Goal: Find specific page/section: Find specific page/section

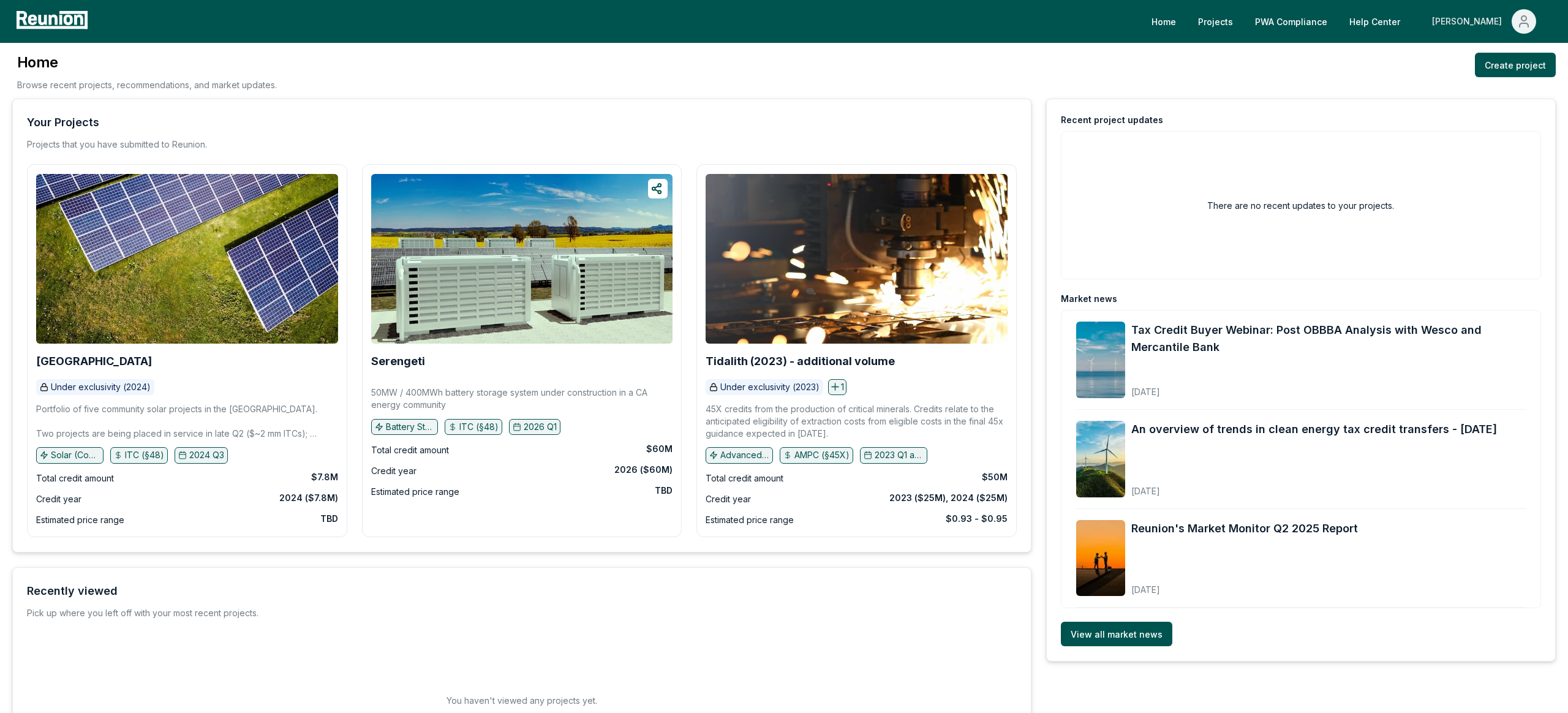
click at [1512, 21] on span "Main" at bounding box center [1524, 22] width 25 height 25
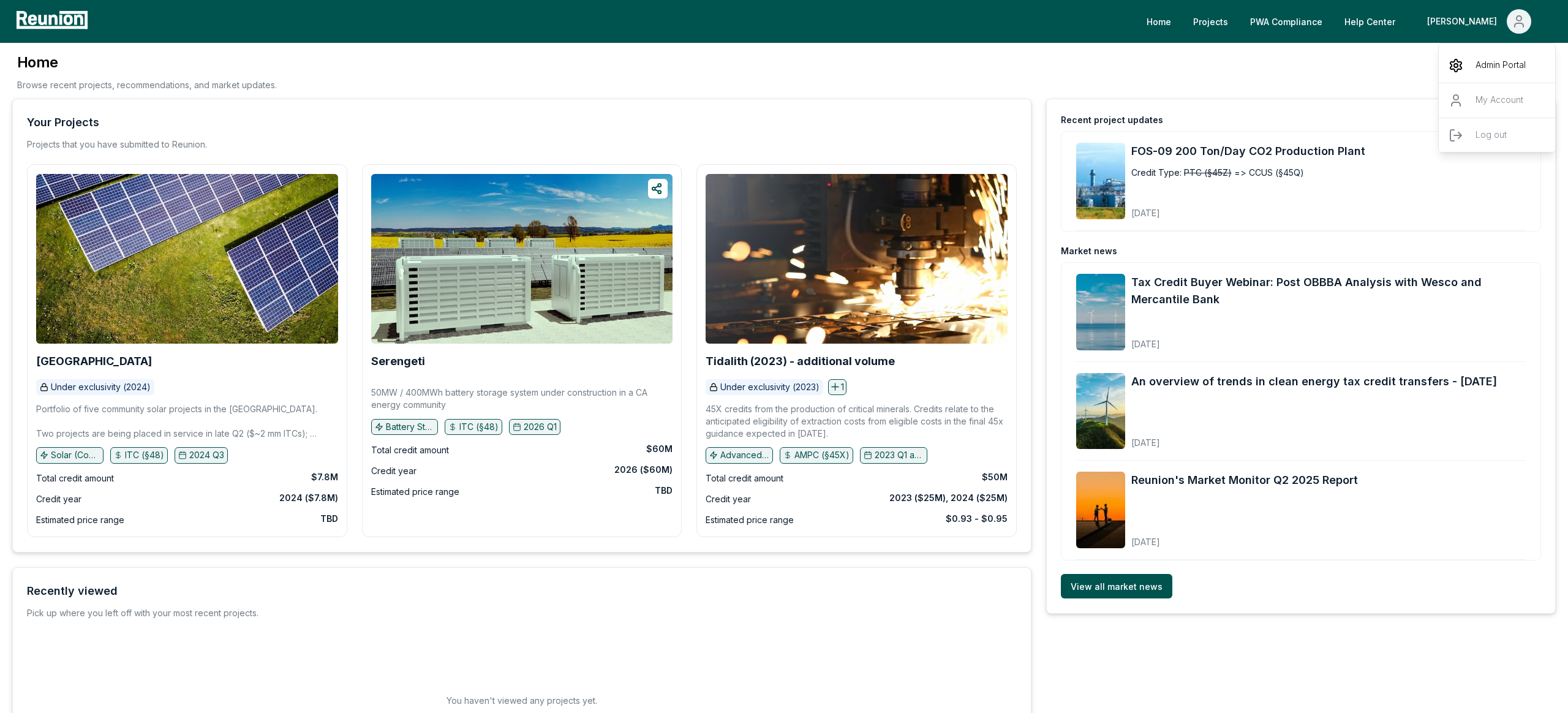
click at [1505, 63] on p "Admin Portal" at bounding box center [1500, 65] width 50 height 15
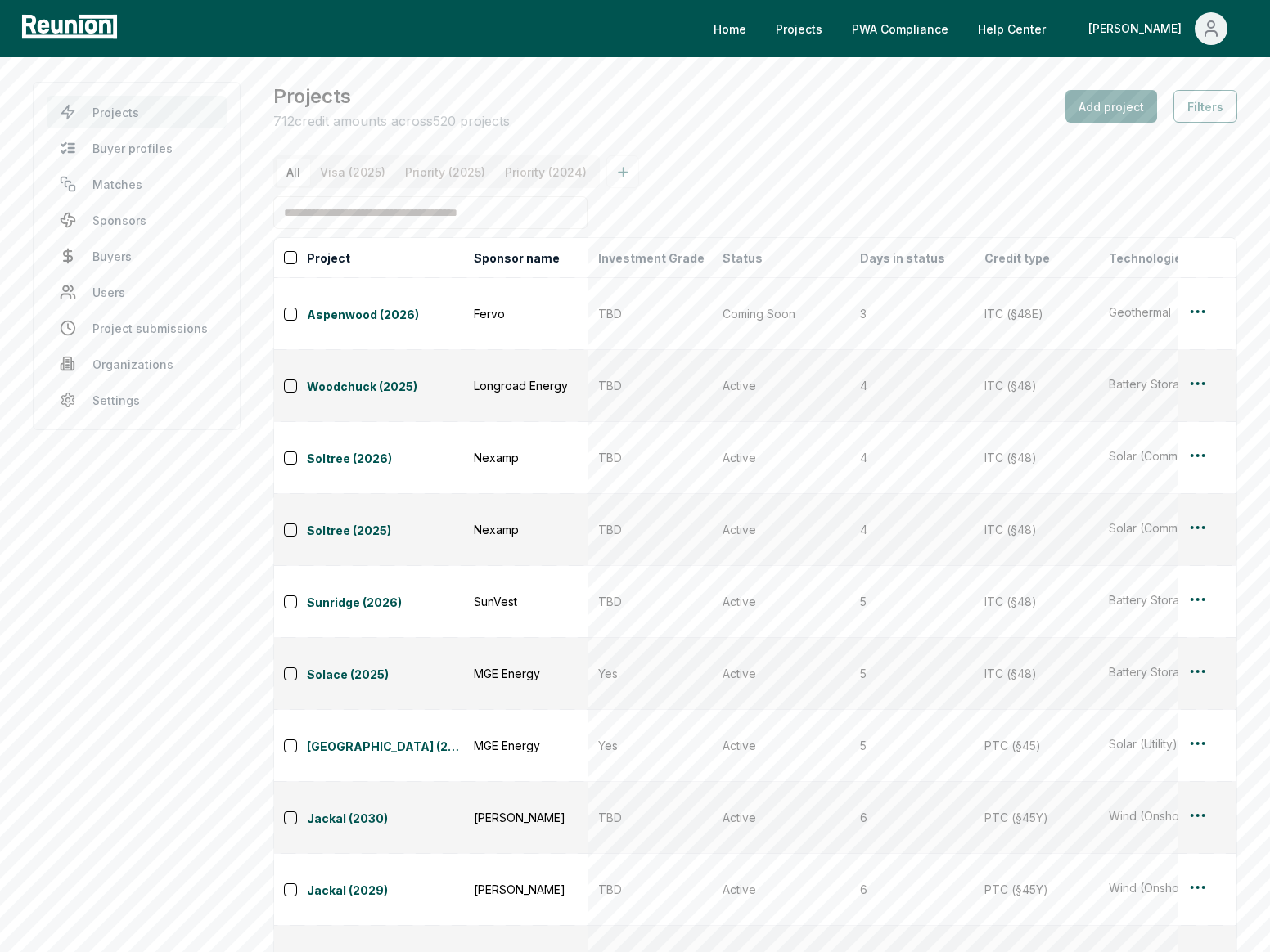
click at [868, 109] on div "Projects 712 credit amounts across 520 projects Add project Filters" at bounding box center [754, 106] width 964 height 49
click at [752, 782] on td "Active" at bounding box center [782, 818] width 138 height 72
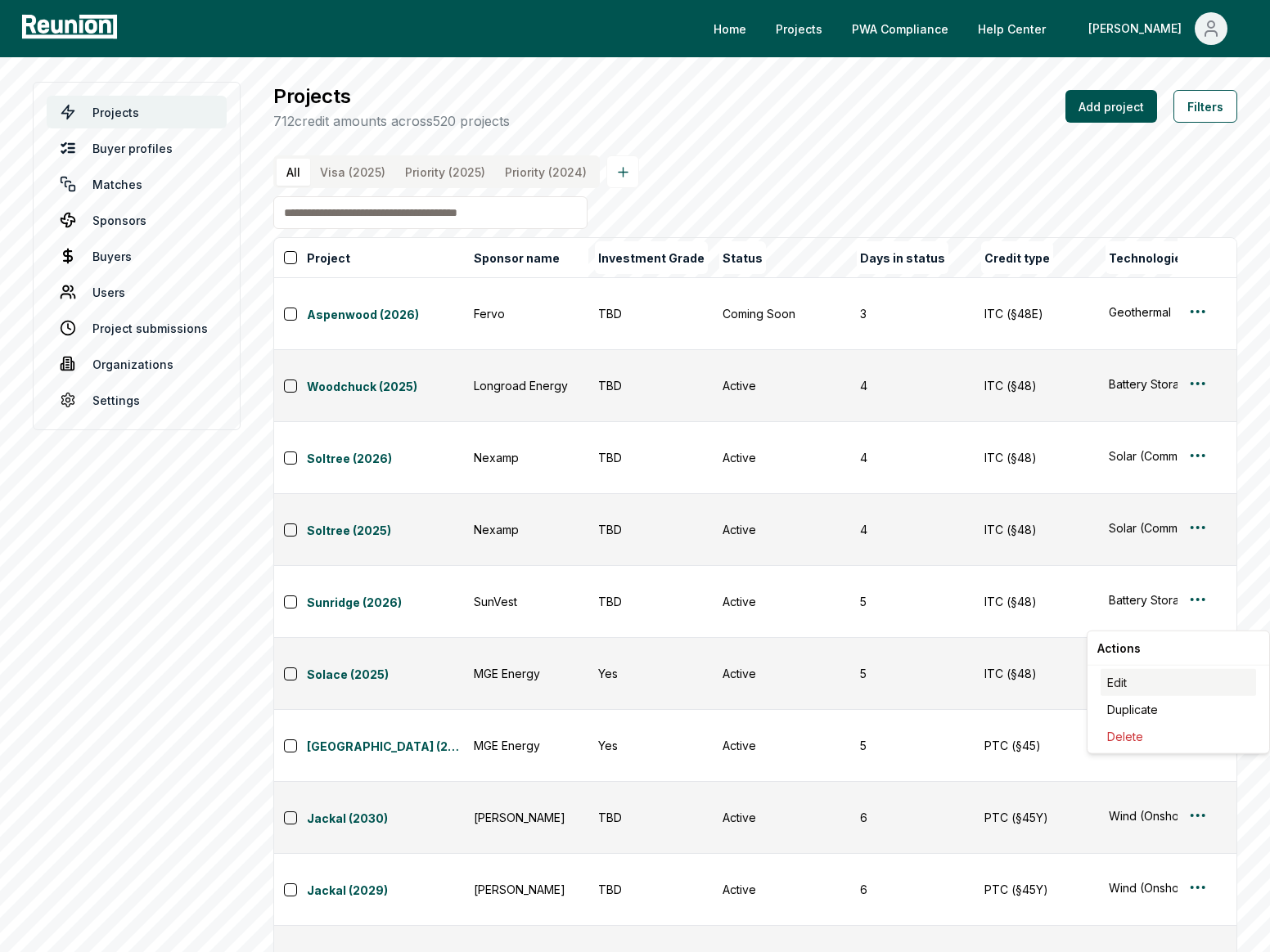
click at [1125, 683] on div "Edit" at bounding box center [1178, 682] width 155 height 27
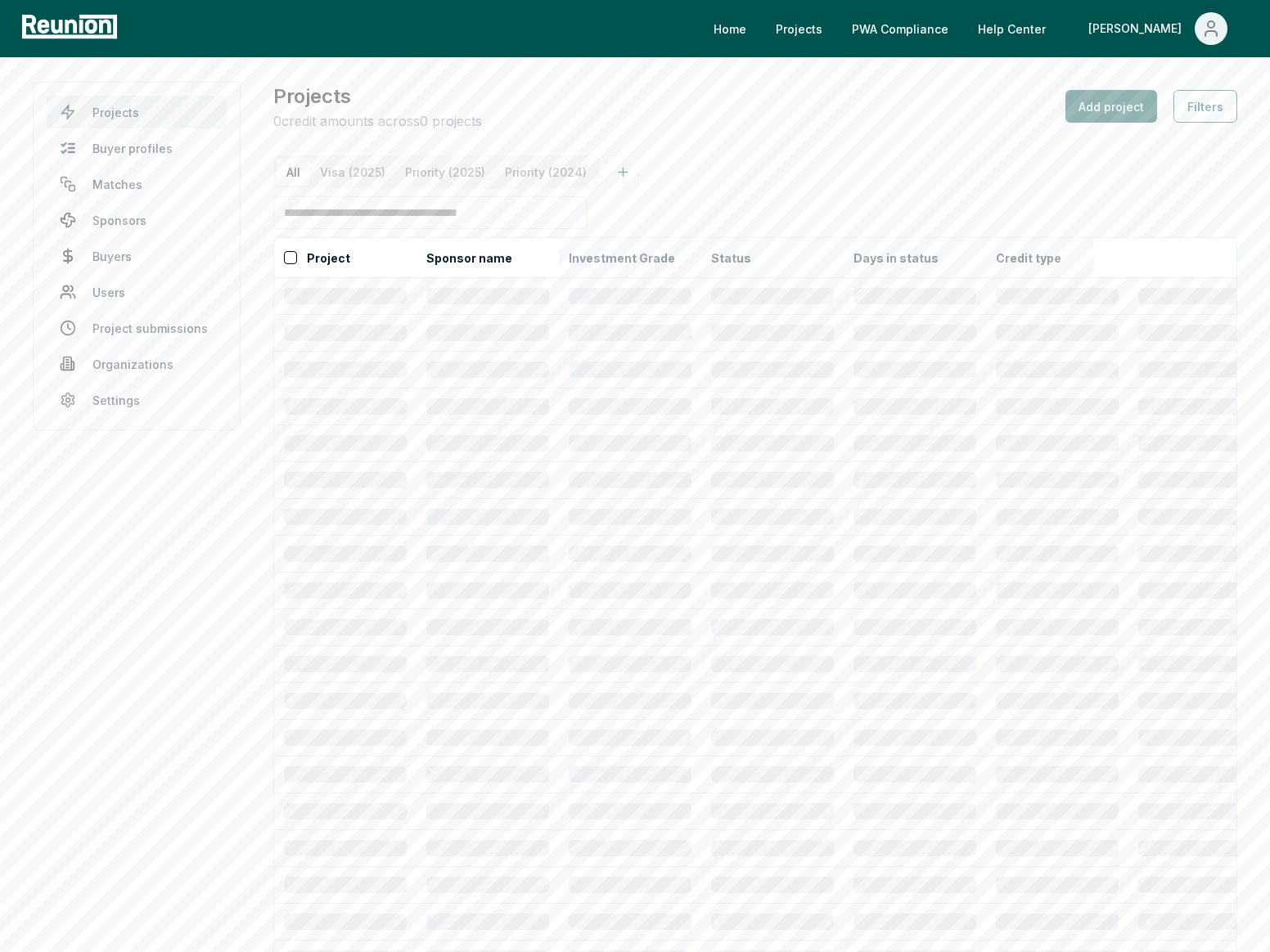
click at [882, 161] on div "All Visa (2025) Priority (2025) Priority (2024)" at bounding box center [754, 172] width 964 height 33
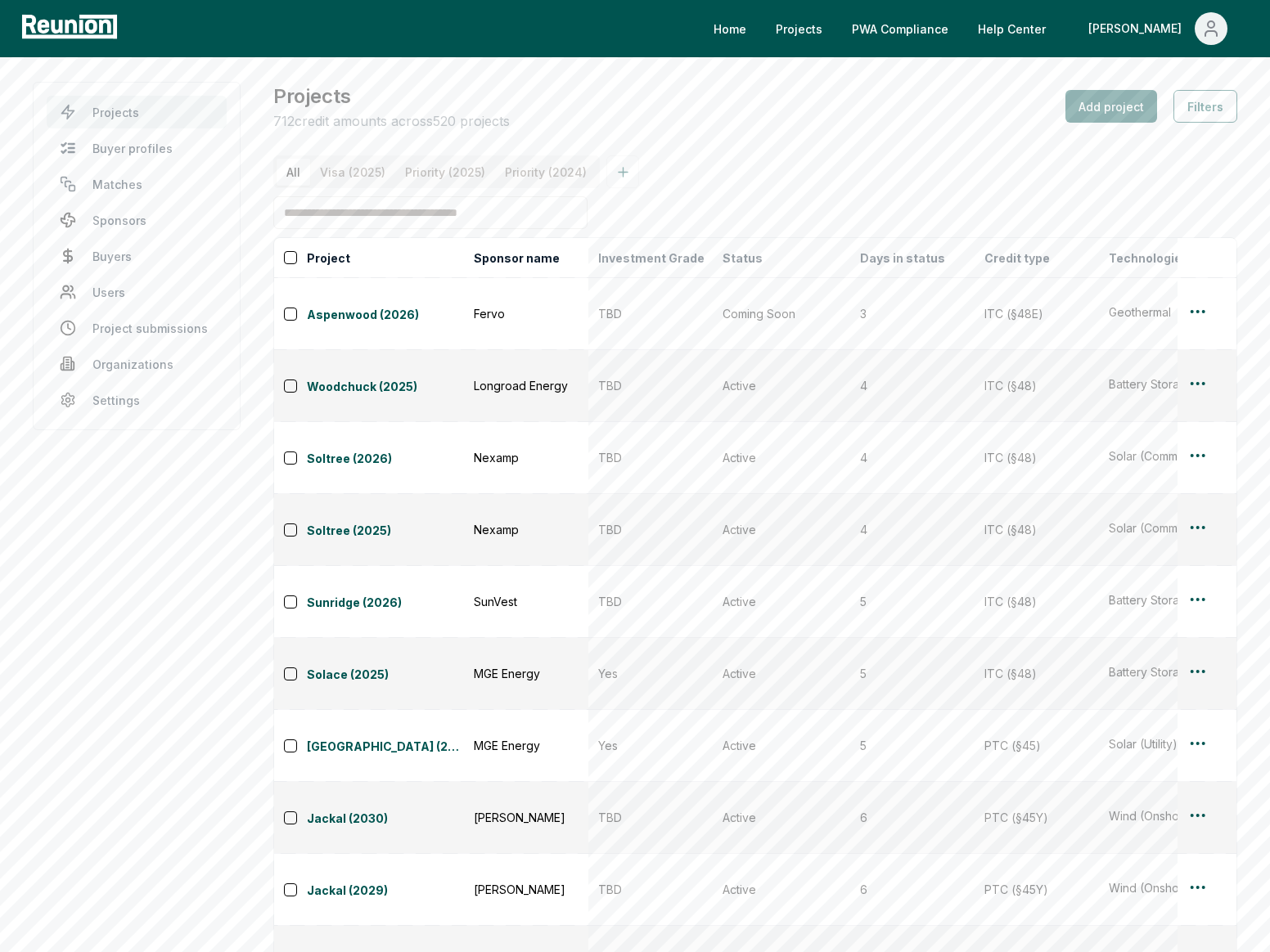
click at [870, 127] on div "Projects 712 credit amounts across 520 projects Add project Filters" at bounding box center [754, 106] width 964 height 49
click at [835, 14] on link "Projects" at bounding box center [798, 29] width 73 height 33
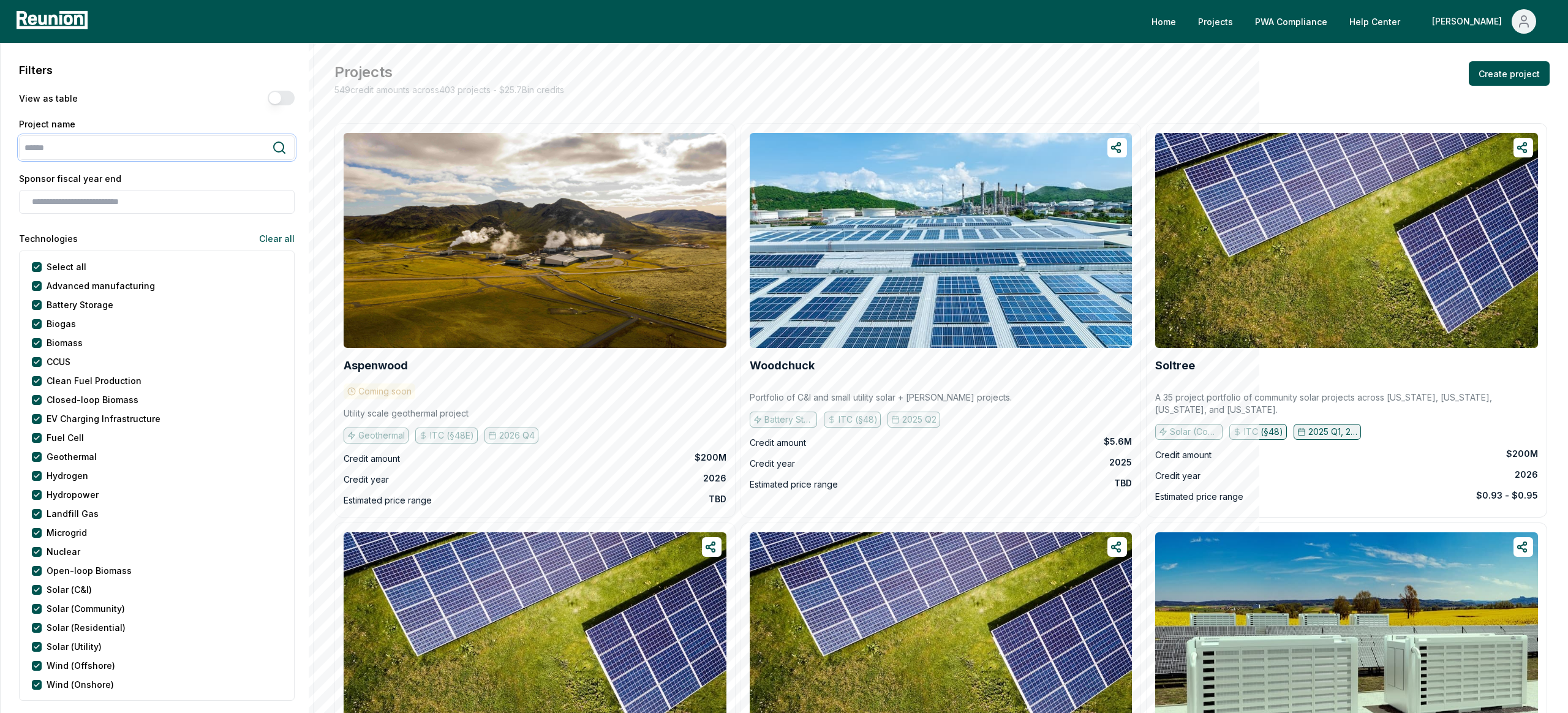
click at [143, 148] on input "search" at bounding box center [145, 148] width 252 height 23
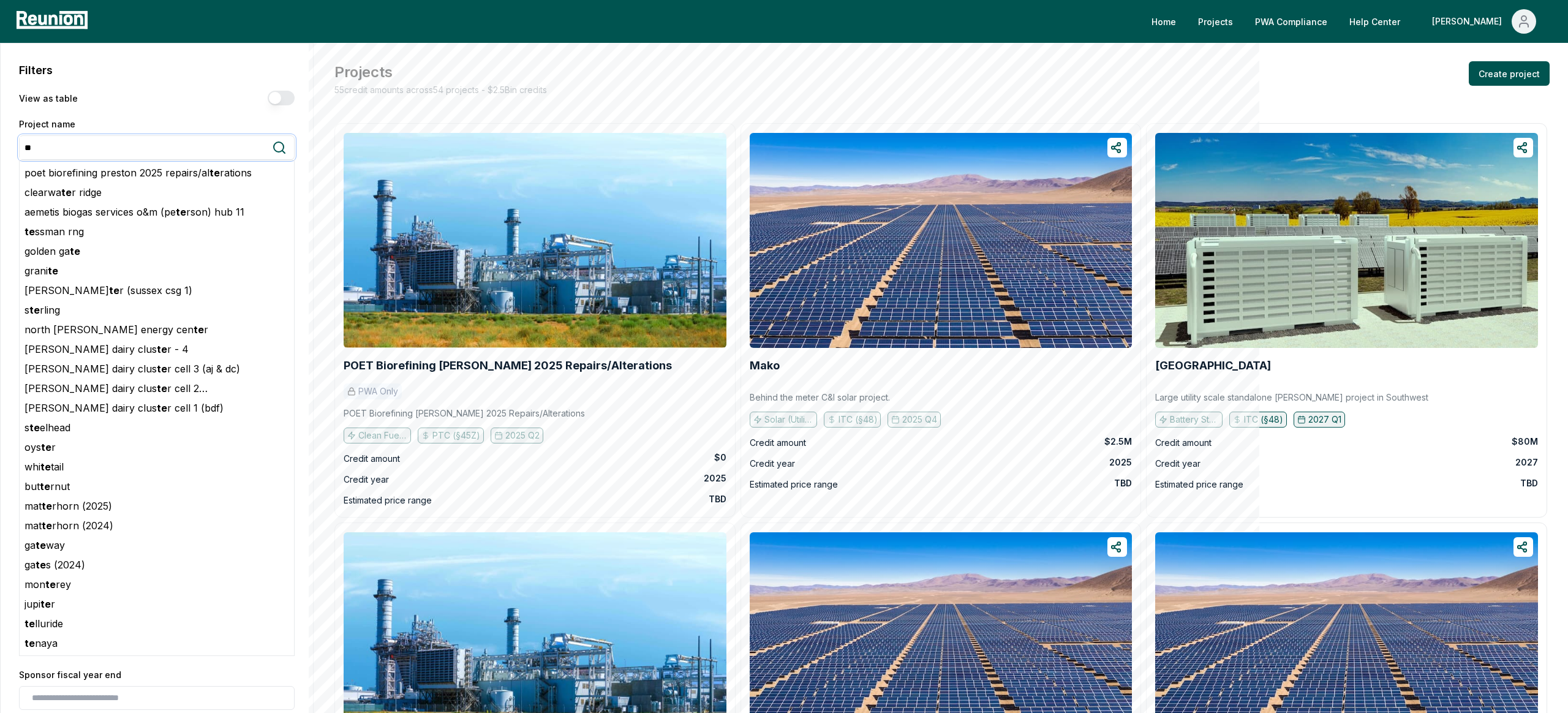
type input "*"
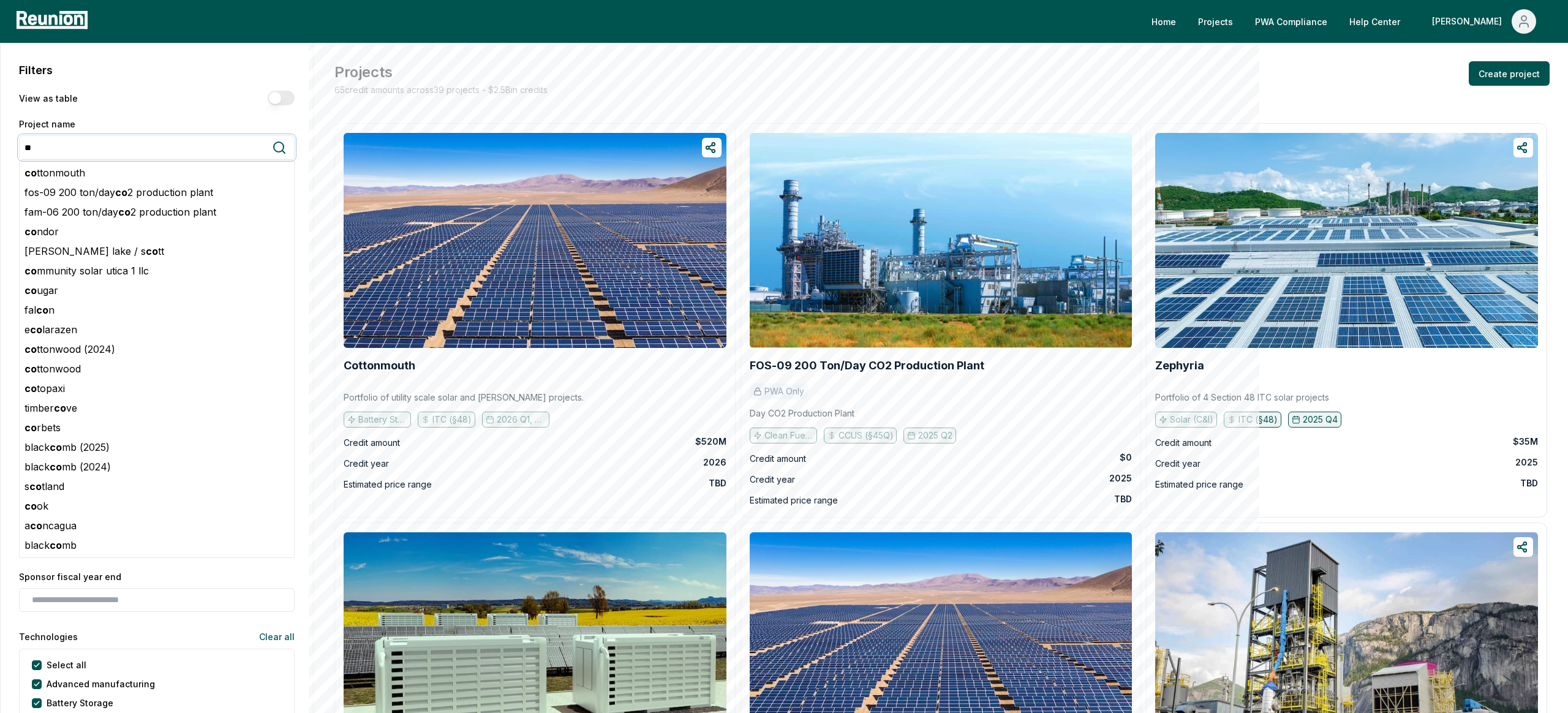
type input "*"
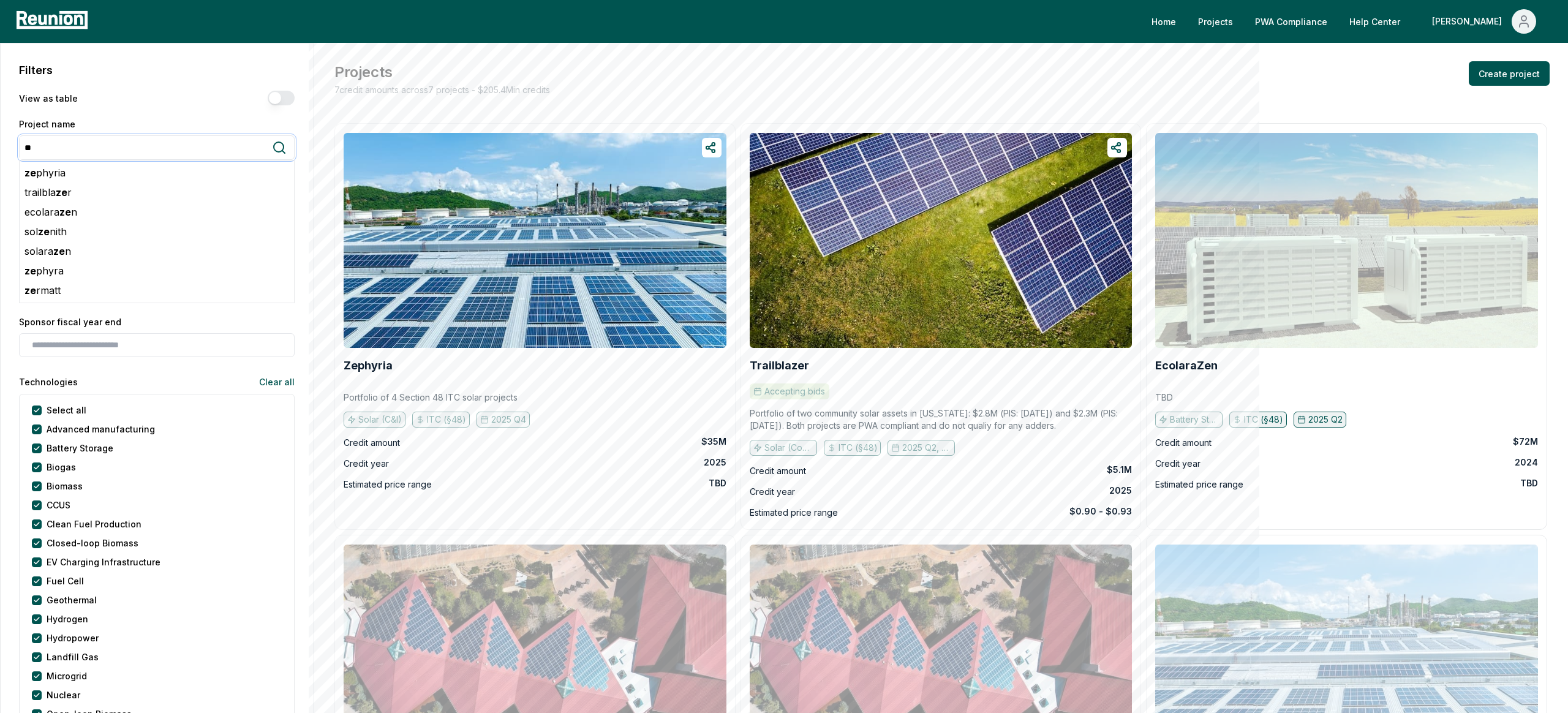
type input "*"
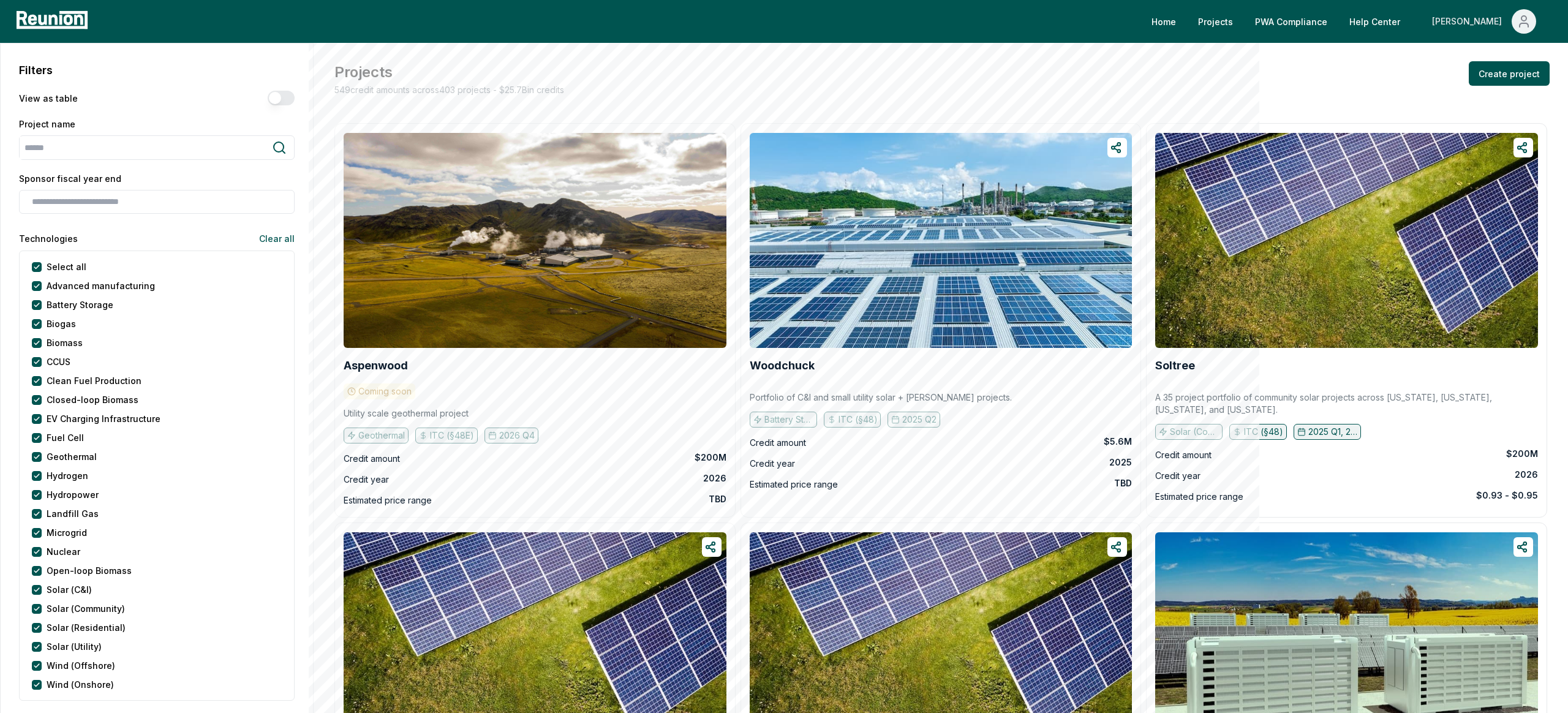
click at [950, 32] on div "[PERSON_NAME]" at bounding box center [1469, 22] width 75 height 25
click at [950, 32] on button "[PERSON_NAME]" at bounding box center [1484, 22] width 124 height 25
click at [950, 13] on div "[PERSON_NAME]" at bounding box center [1469, 22] width 75 height 25
click at [950, 71] on p "Admin Portal" at bounding box center [1500, 65] width 50 height 15
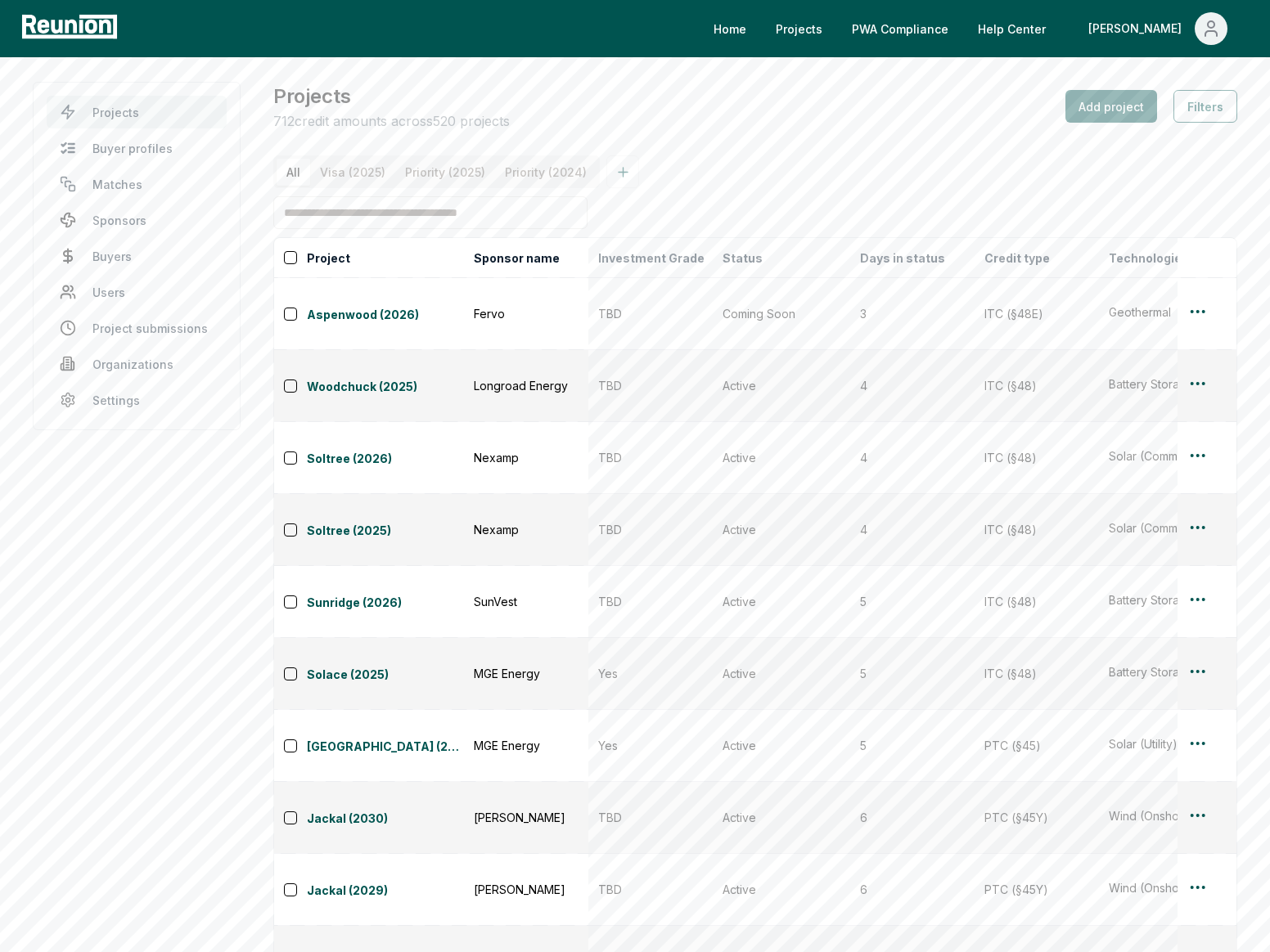
click at [954, 126] on div "Projects 712 credit amounts across 520 projects Add project Filters" at bounding box center [754, 106] width 964 height 49
